Goal: Transaction & Acquisition: Purchase product/service

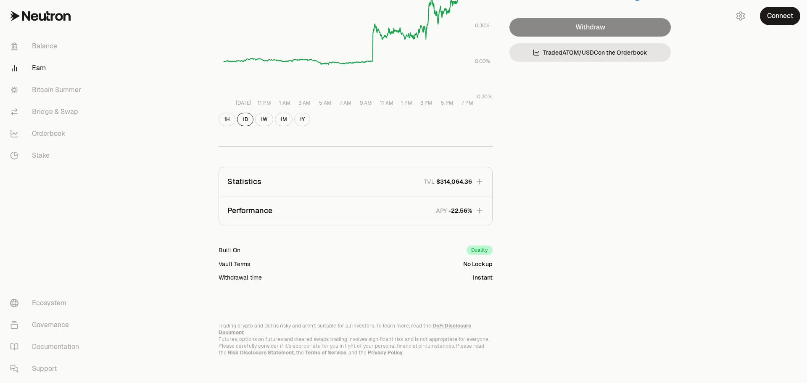
scroll to position [163, 0]
click at [787, 17] on button "Connect" at bounding box center [780, 16] width 40 height 18
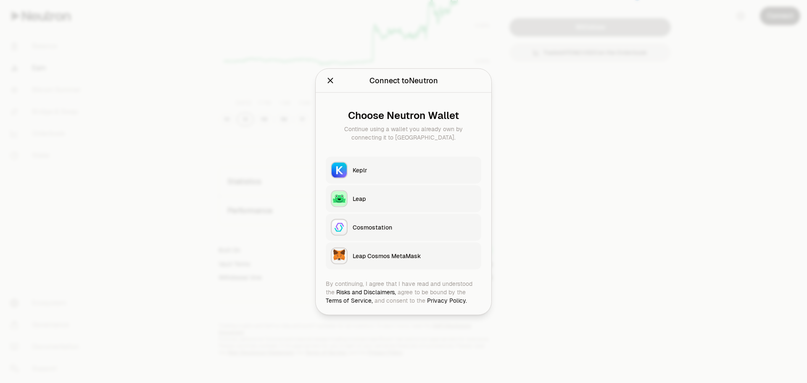
click at [361, 173] on div "Keplr" at bounding box center [415, 170] width 124 height 8
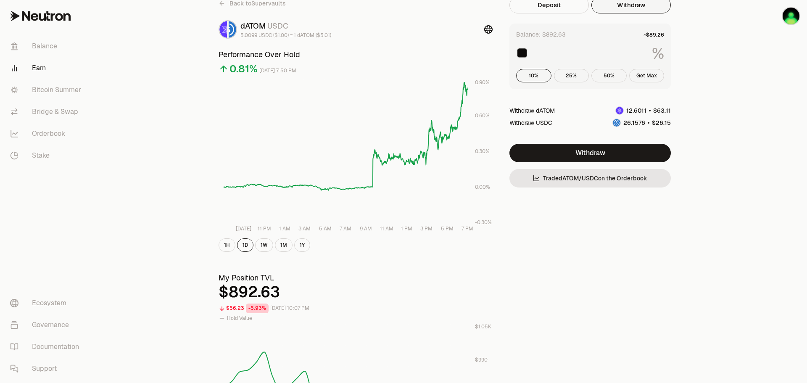
scroll to position [37, 0]
click at [533, 76] on button "10%" at bounding box center [533, 75] width 35 height 13
click at [574, 76] on button "25%" at bounding box center [571, 75] width 35 height 13
click at [532, 73] on button "10%" at bounding box center [533, 75] width 35 height 13
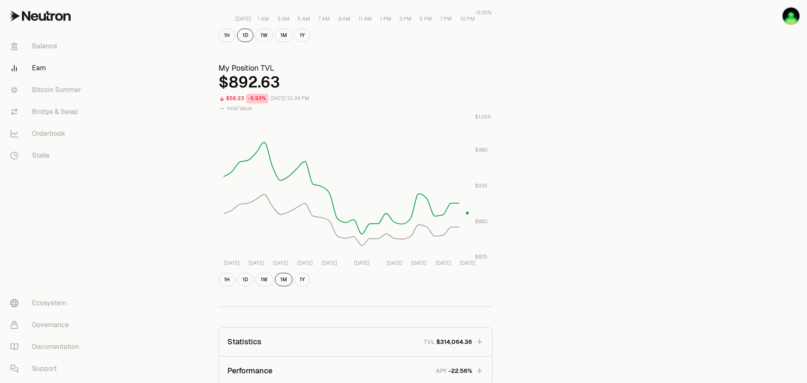
scroll to position [0, 0]
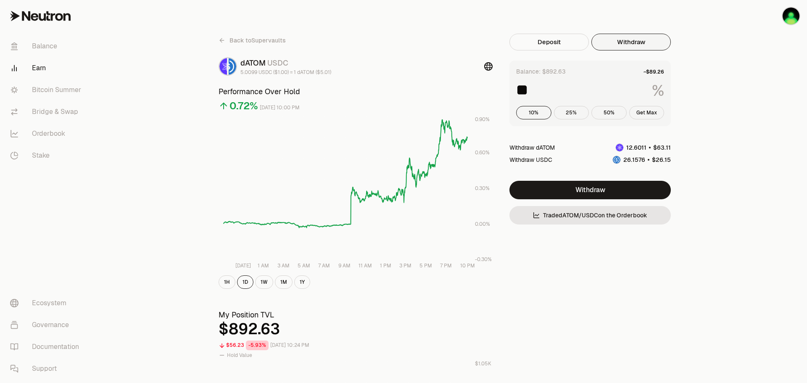
click at [567, 113] on button "25%" at bounding box center [571, 112] width 35 height 13
click at [535, 113] on button "10%" at bounding box center [533, 112] width 35 height 13
type input "**"
click at [46, 113] on link "Bridge & Swap" at bounding box center [46, 112] width 87 height 22
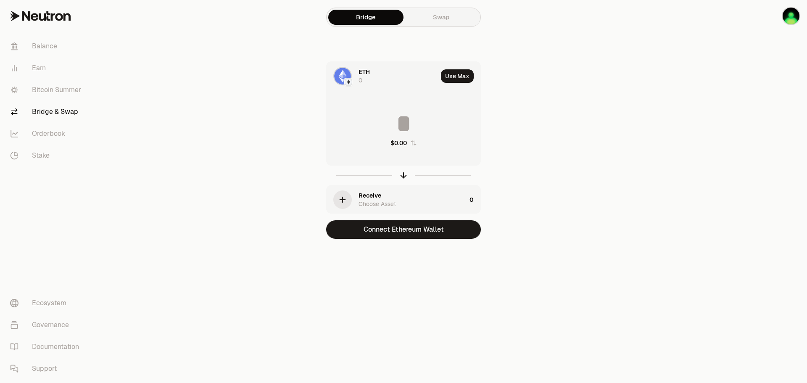
click at [446, 18] on link "Swap" at bounding box center [440, 17] width 75 height 15
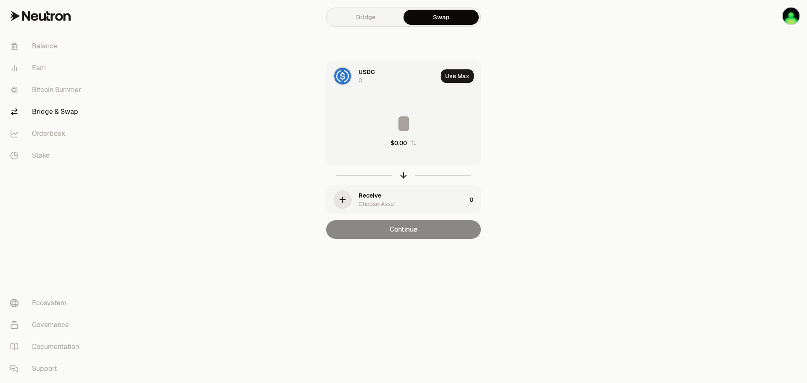
click at [346, 199] on icon "button" at bounding box center [342, 199] width 9 height 9
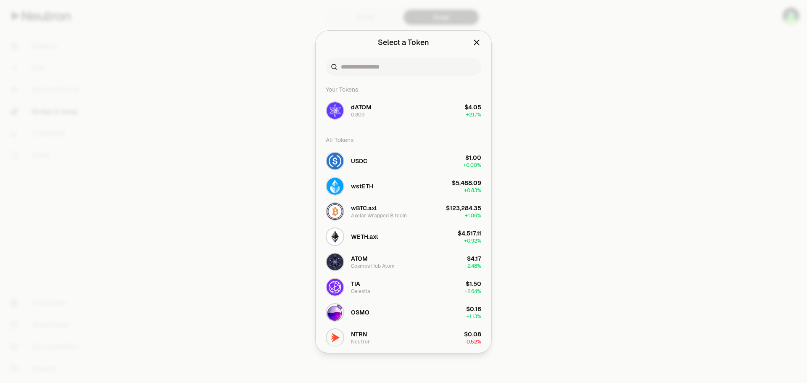
click at [244, 207] on div at bounding box center [403, 191] width 807 height 383
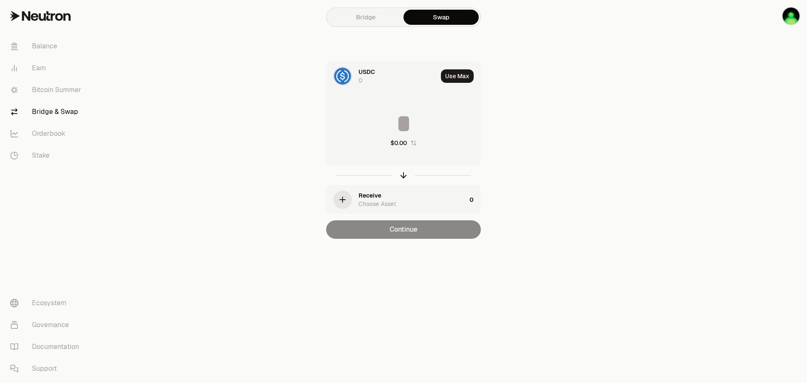
click at [353, 74] on div "USDC 0" at bounding box center [382, 76] width 111 height 29
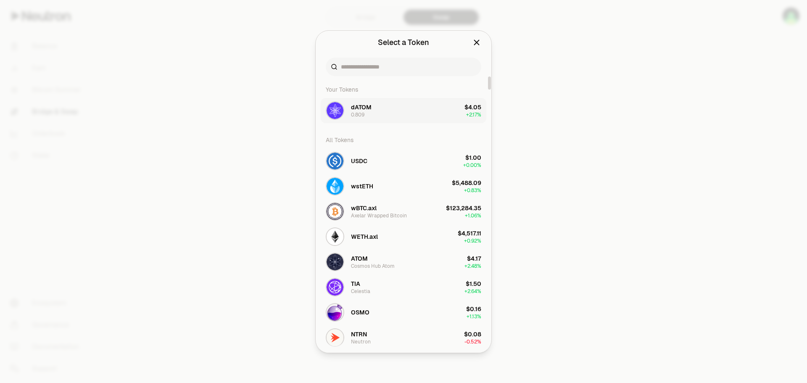
click at [361, 109] on span "dATOM" at bounding box center [361, 107] width 21 height 8
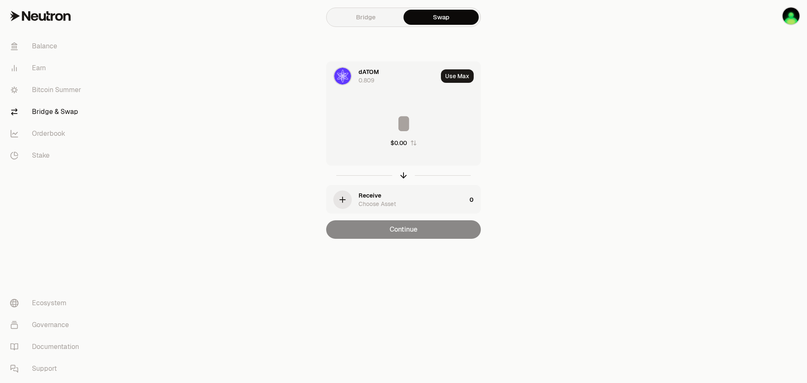
click at [352, 199] on div "Receive Choose Asset" at bounding box center [397, 199] width 140 height 29
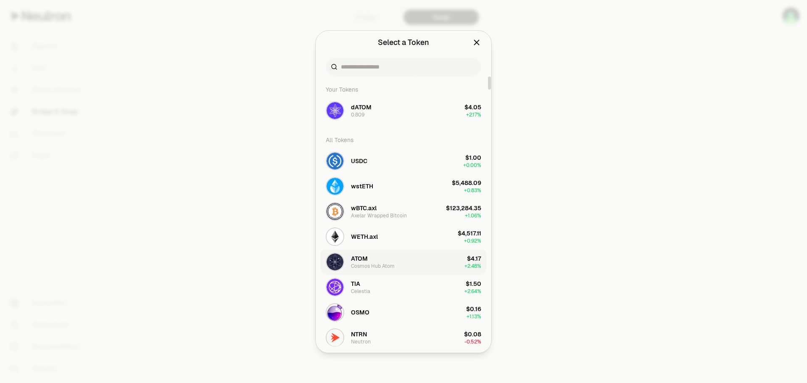
click at [374, 261] on div "ATOM Cosmos Hub Atom" at bounding box center [373, 261] width 44 height 15
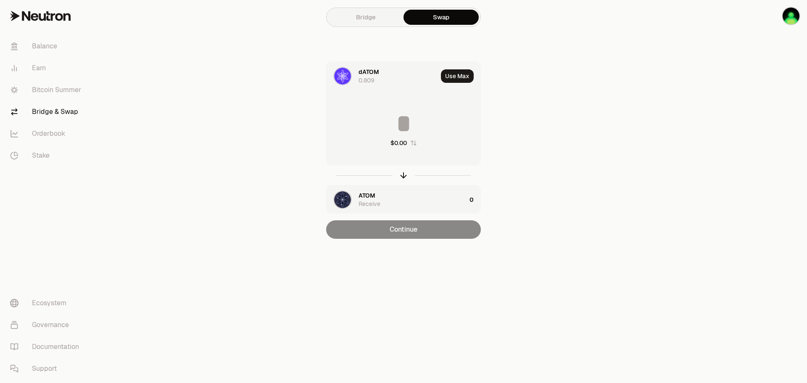
click at [410, 125] on input at bounding box center [404, 123] width 154 height 25
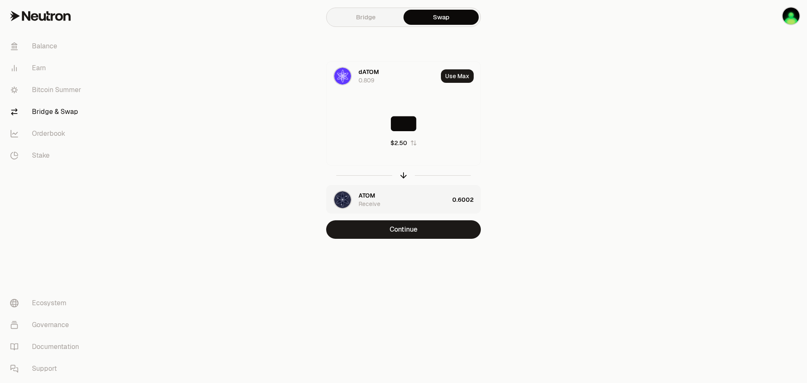
type input "***"
click at [364, 22] on link "Bridge" at bounding box center [365, 17] width 75 height 15
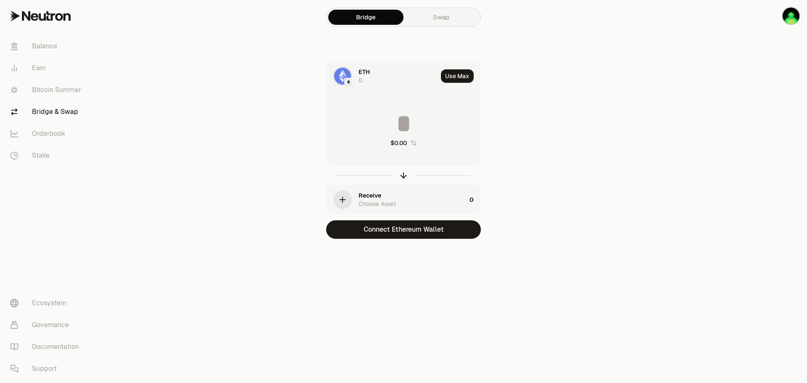
click at [372, 80] on div "ETH 0" at bounding box center [397, 76] width 79 height 17
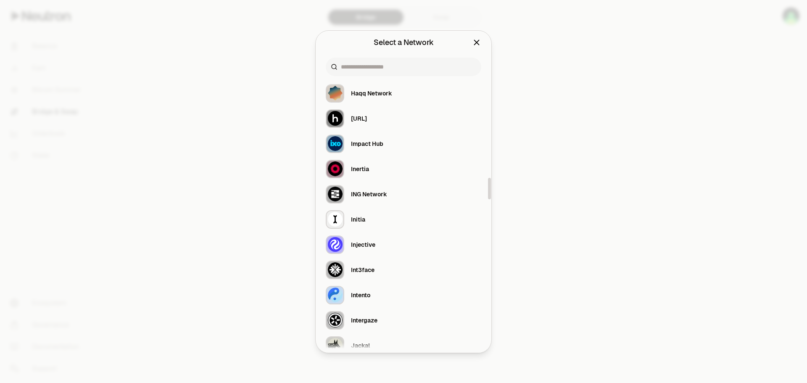
scroll to position [1303, 0]
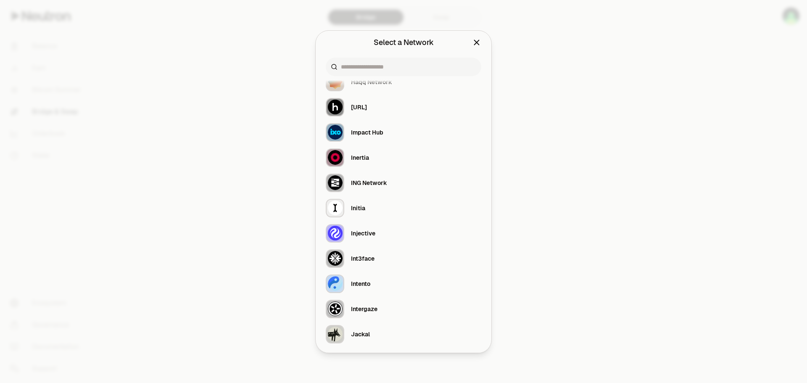
click at [262, 203] on div at bounding box center [403, 191] width 807 height 383
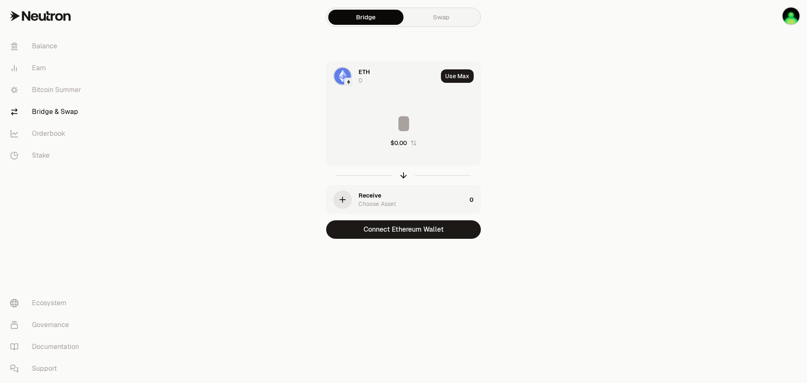
click at [363, 79] on div "ETH 0" at bounding box center [397, 76] width 79 height 17
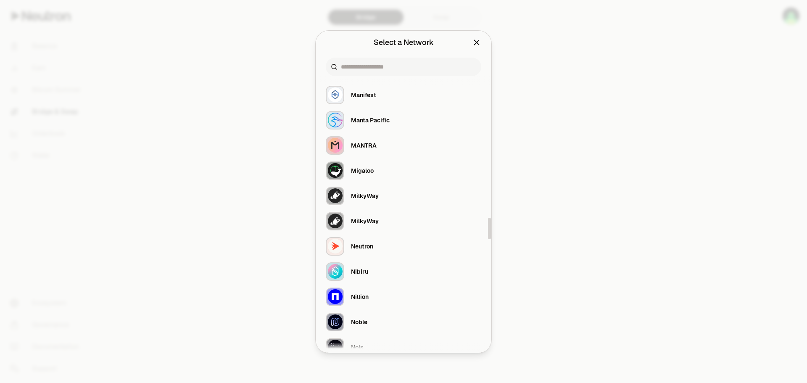
scroll to position [1807, 0]
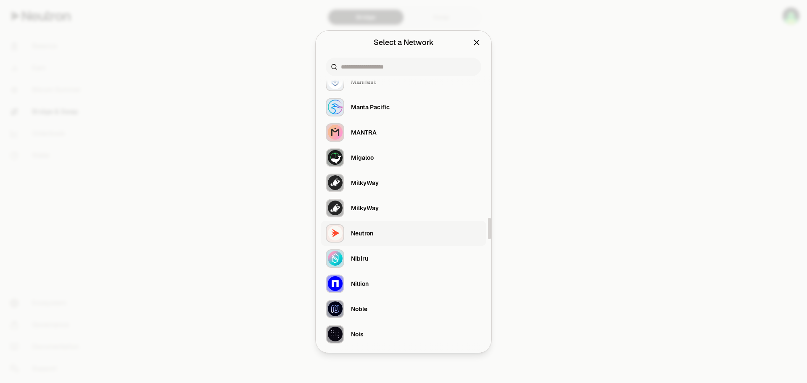
click at [364, 233] on div "Neutron" at bounding box center [362, 233] width 22 height 8
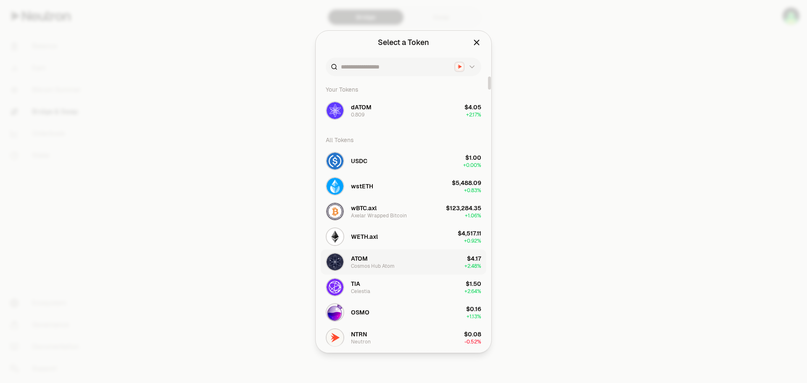
click at [359, 259] on span "ATOM" at bounding box center [359, 258] width 17 height 8
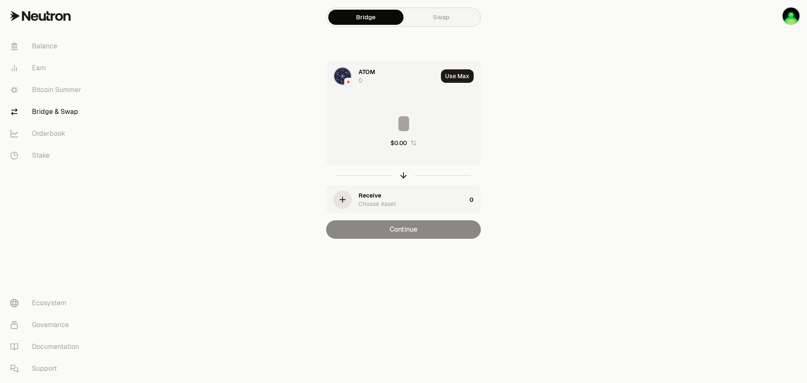
click at [358, 199] on div "Receive" at bounding box center [369, 195] width 23 height 8
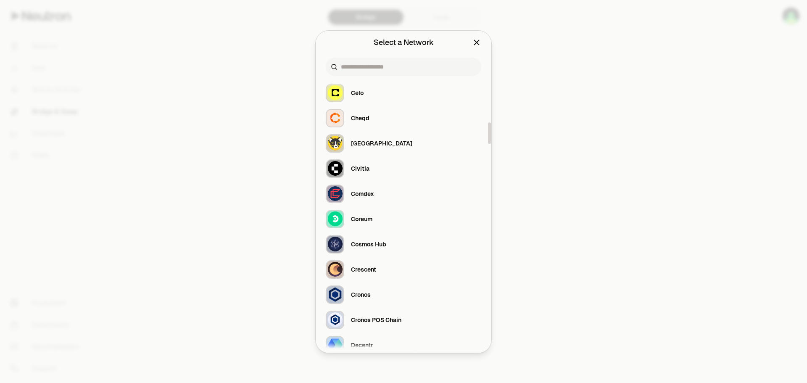
scroll to position [588, 0]
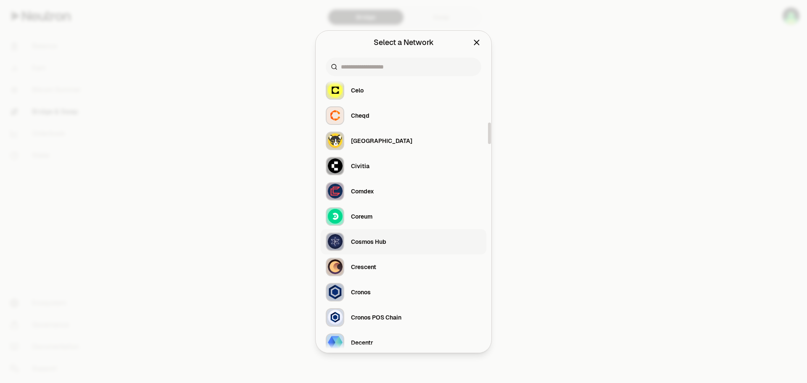
click at [364, 240] on div "Cosmos Hub" at bounding box center [368, 241] width 35 height 8
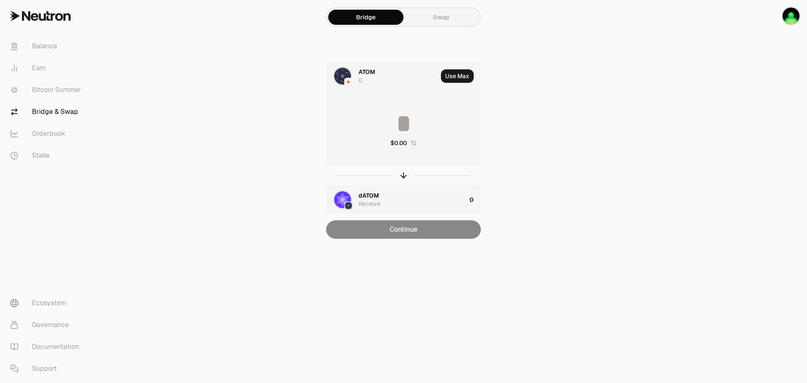
click at [235, 241] on main "Bridge Swap ATOM 0 Use Max $0.00 dATOM Receive 0 Continue" at bounding box center [450, 136] width 713 height 272
click at [378, 203] on div "Receive" at bounding box center [369, 204] width 22 height 8
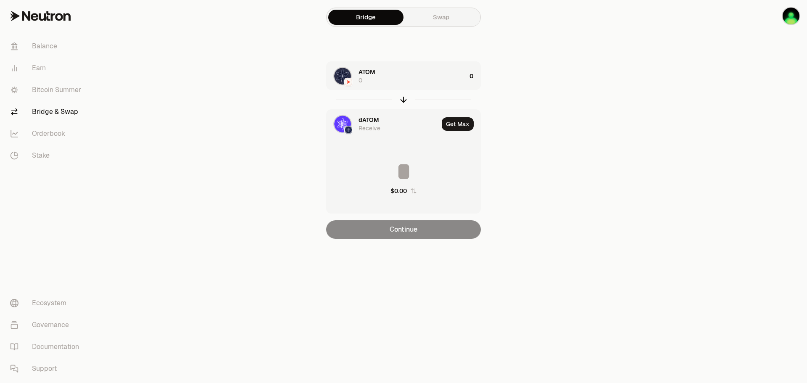
click at [351, 126] on img at bounding box center [349, 130] width 54 height 54
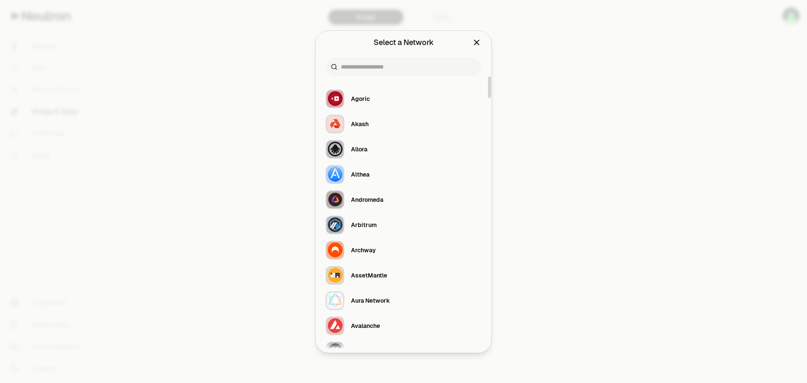
click at [242, 248] on div at bounding box center [403, 191] width 807 height 383
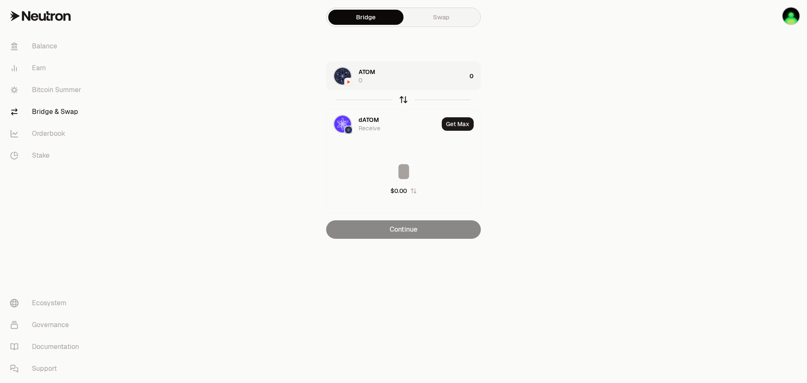
click at [404, 99] on icon "button" at bounding box center [403, 99] width 9 height 9
click at [445, 17] on link "Swap" at bounding box center [440, 17] width 75 height 15
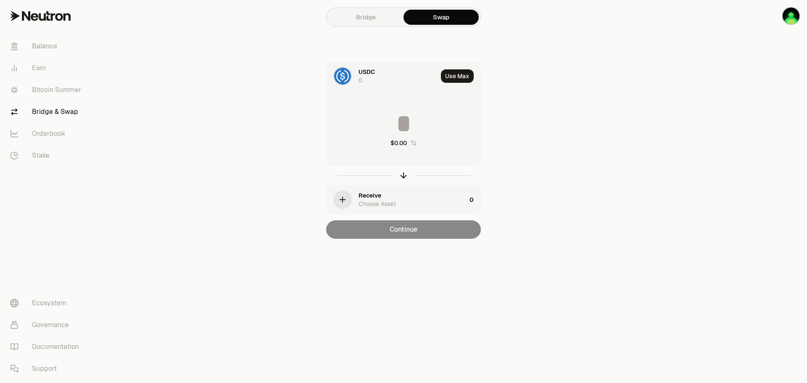
click at [368, 71] on span "USDC" at bounding box center [366, 72] width 16 height 8
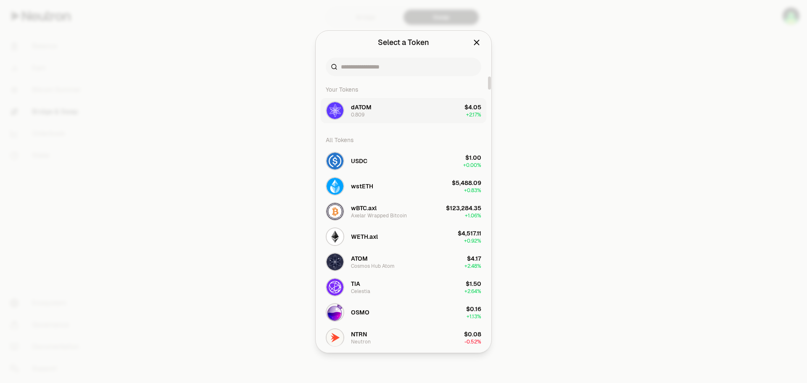
click at [366, 111] on span "dATOM" at bounding box center [361, 107] width 21 height 8
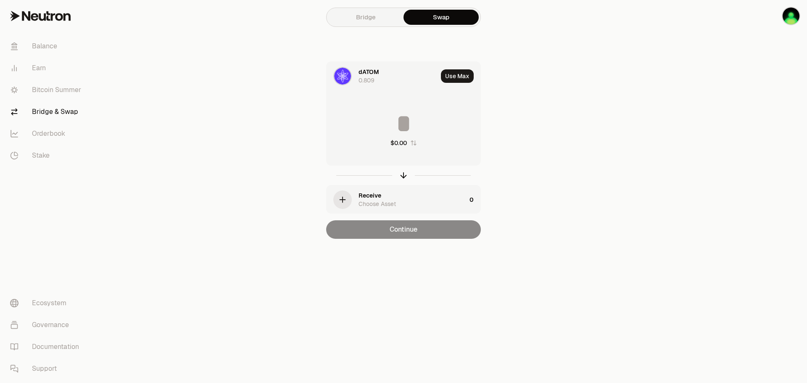
click at [406, 133] on input at bounding box center [404, 123] width 154 height 25
type input "***"
click at [346, 199] on icon "button" at bounding box center [342, 199] width 9 height 9
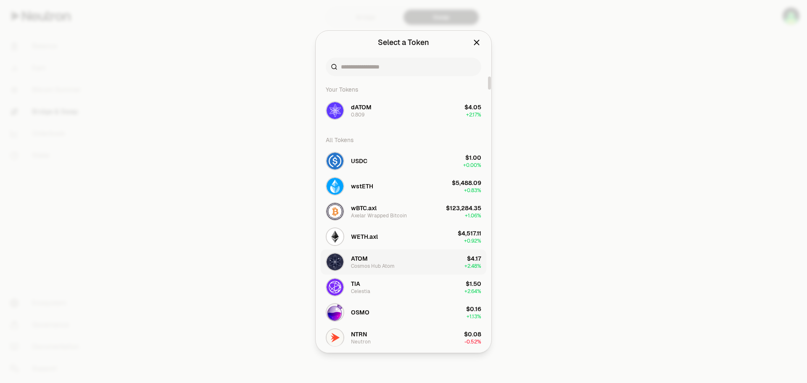
click at [373, 266] on div "Cosmos Hub Atom" at bounding box center [373, 266] width 44 height 7
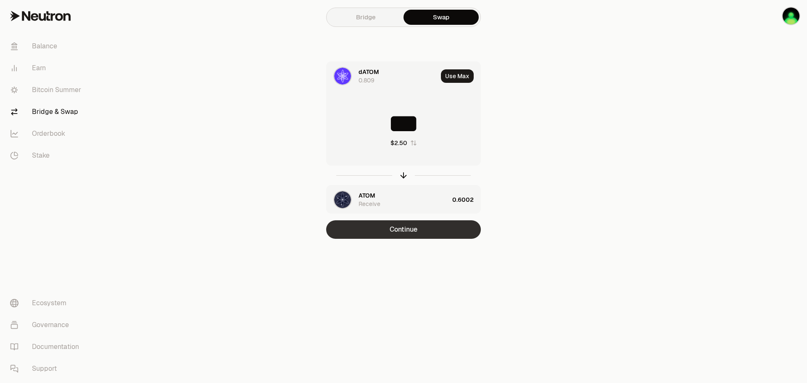
click at [410, 232] on button "Continue" at bounding box center [403, 229] width 155 height 18
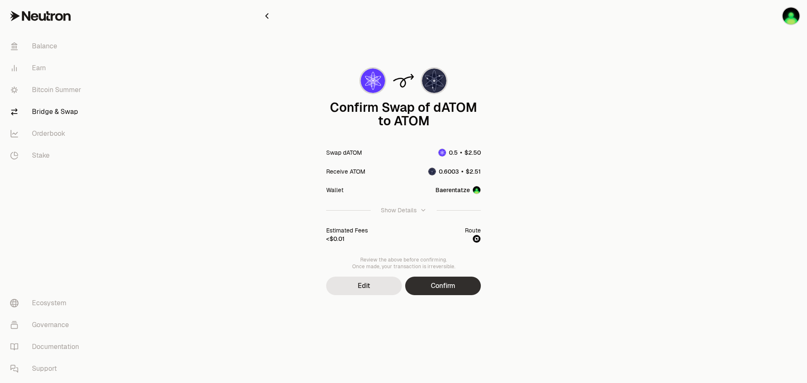
click at [458, 286] on button "Confirm" at bounding box center [443, 286] width 76 height 18
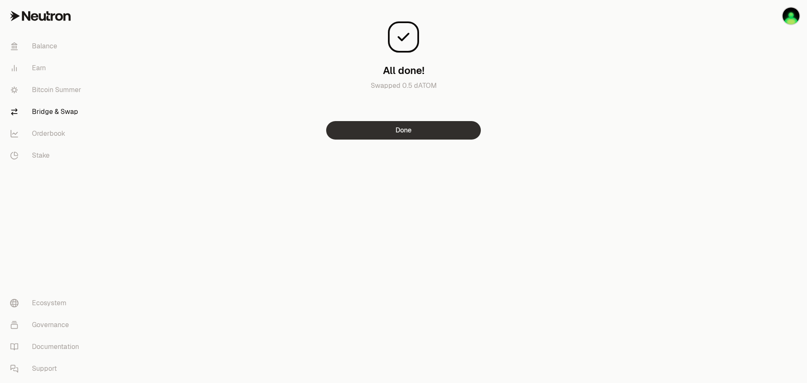
click at [405, 129] on button "Done" at bounding box center [403, 130] width 155 height 18
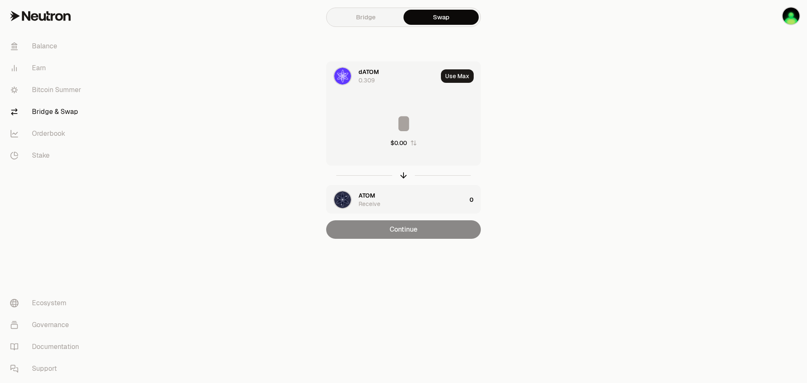
click at [364, 22] on link "Bridge" at bounding box center [365, 17] width 75 height 15
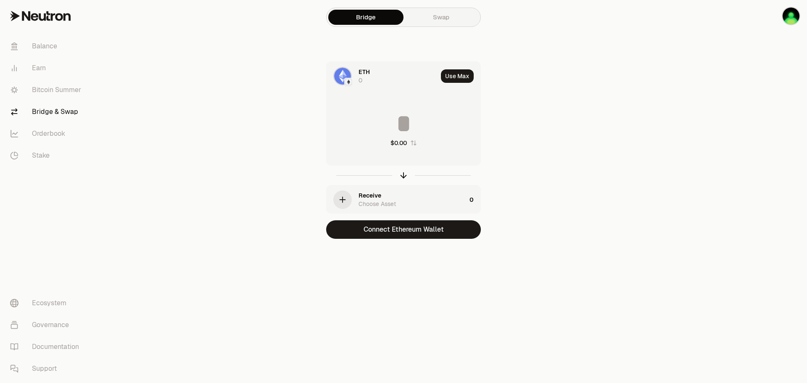
click at [363, 72] on span "ETH" at bounding box center [363, 72] width 11 height 8
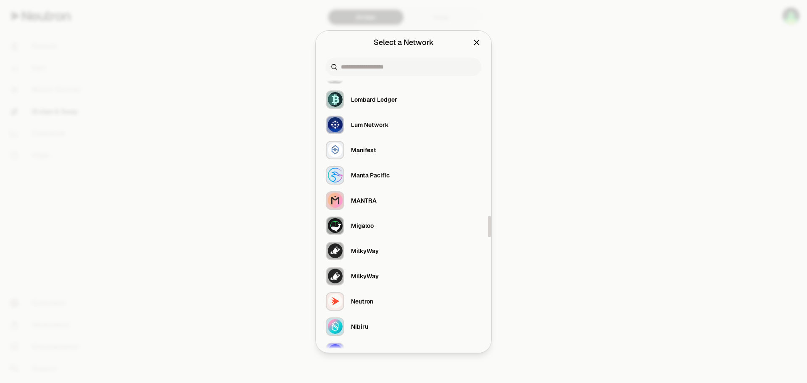
scroll to position [1849, 0]
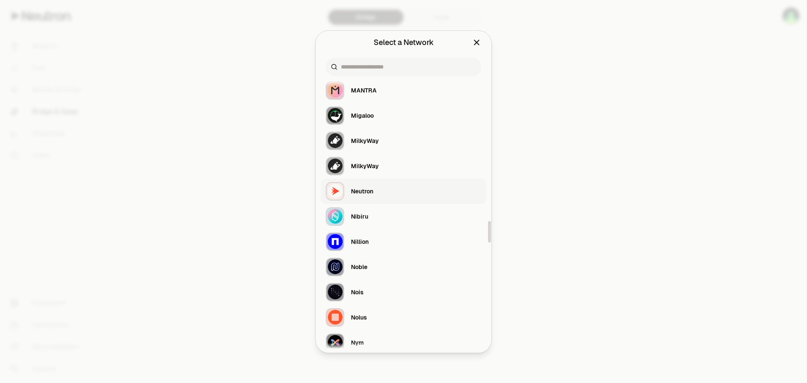
click at [375, 195] on button "Neutron" at bounding box center [404, 191] width 166 height 25
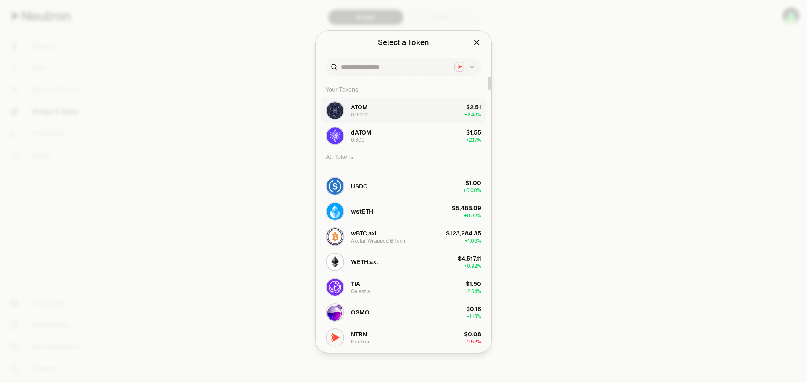
click at [361, 114] on div "0.6002" at bounding box center [359, 114] width 17 height 7
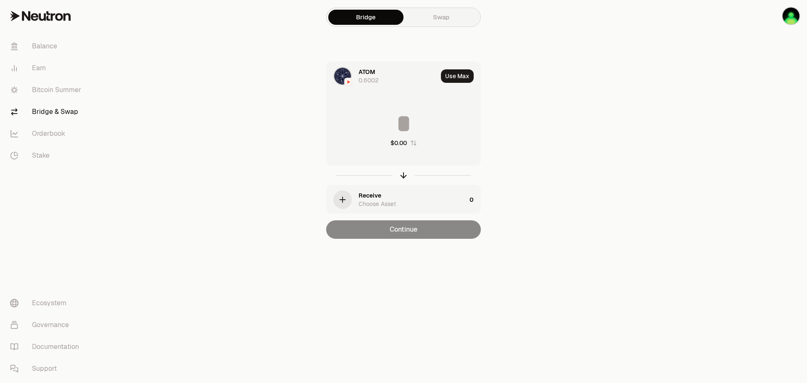
click at [384, 203] on div "Choose Asset" at bounding box center [376, 204] width 37 height 8
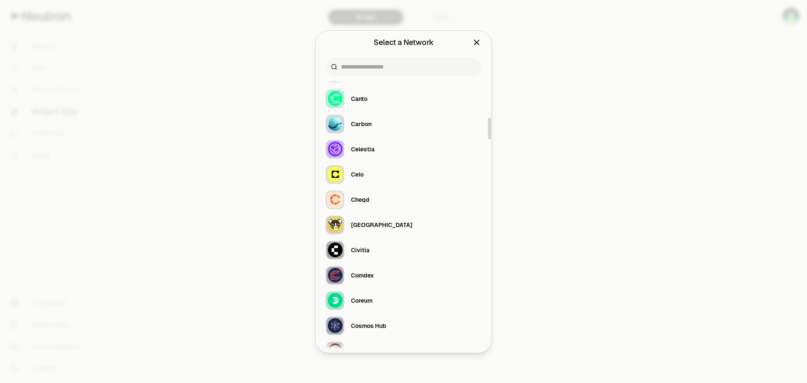
scroll to position [546, 0]
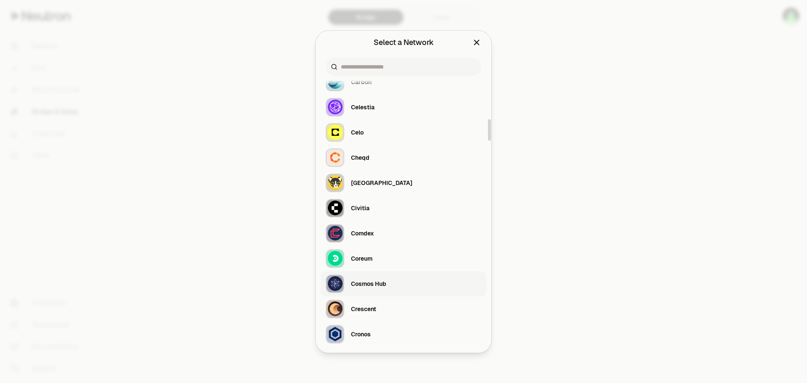
click at [378, 284] on div "Cosmos Hub" at bounding box center [368, 283] width 35 height 8
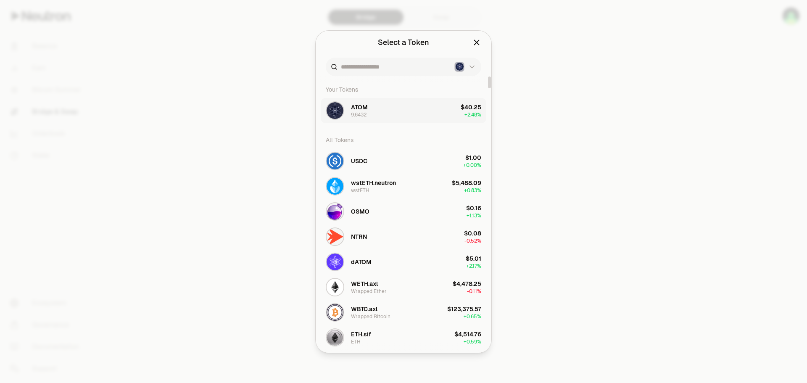
click at [360, 113] on div "9.6432" at bounding box center [359, 114] width 16 height 7
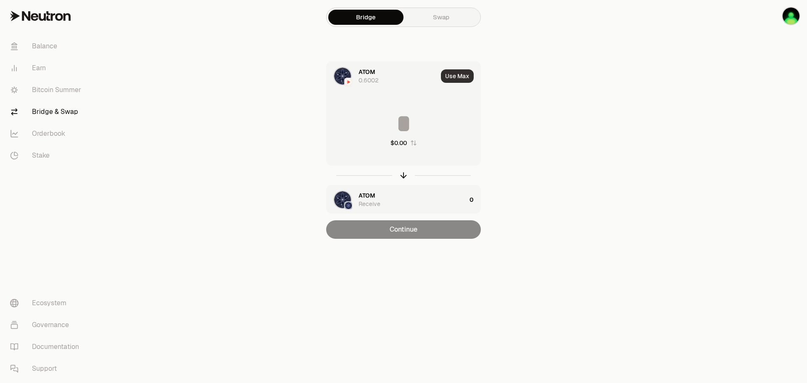
click at [461, 76] on button "Use Max" at bounding box center [457, 75] width 33 height 13
type input "********"
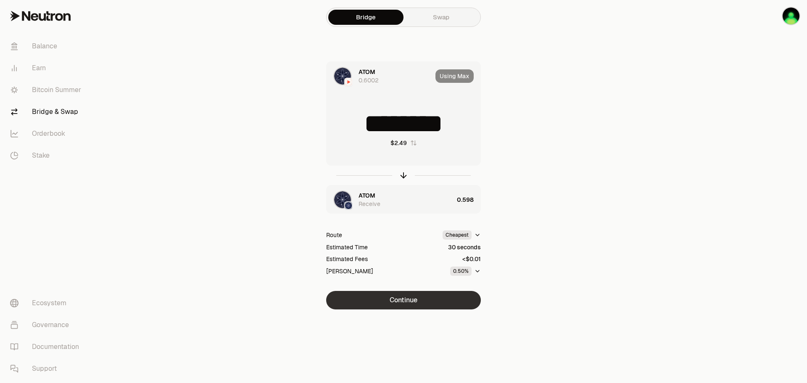
click at [414, 306] on button "Continue" at bounding box center [403, 300] width 155 height 18
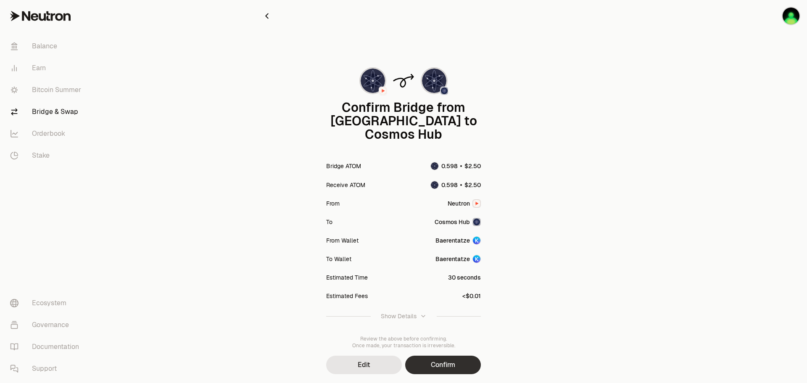
click at [436, 356] on button "Confirm" at bounding box center [443, 365] width 76 height 18
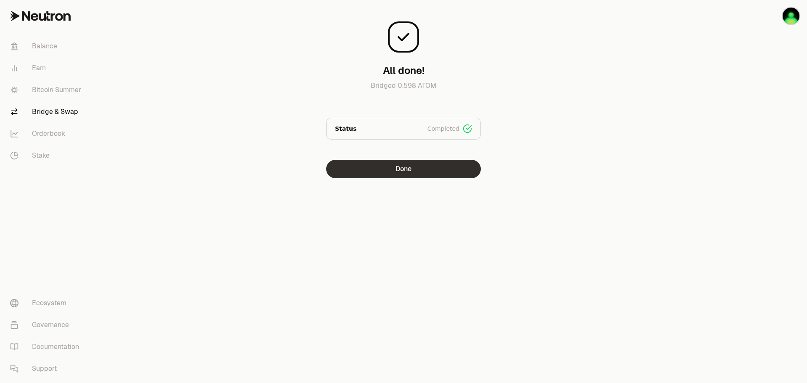
click at [409, 174] on button "Done" at bounding box center [403, 169] width 155 height 18
